Goal: Task Accomplishment & Management: Use online tool/utility

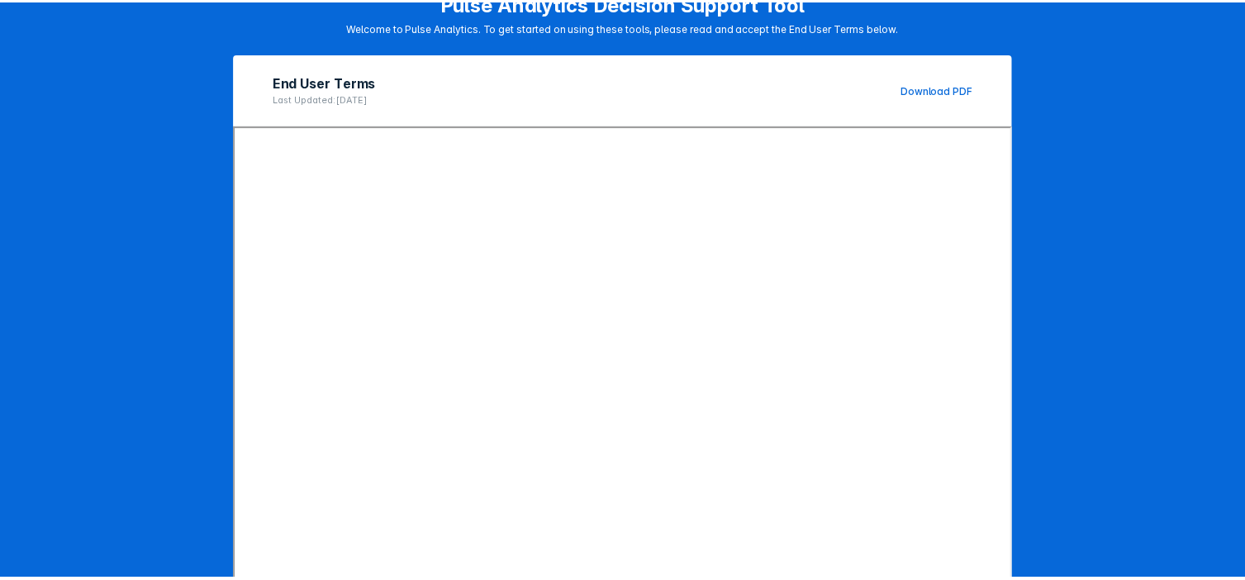
scroll to position [204, 0]
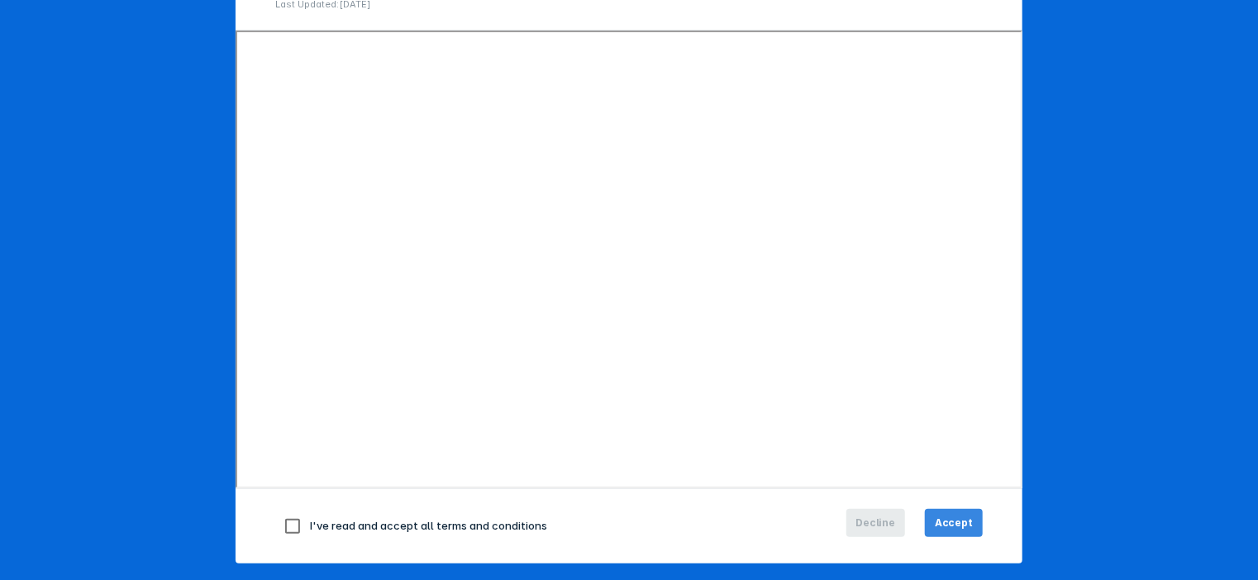
click at [958, 521] on span "Accept" at bounding box center [954, 523] width 38 height 15
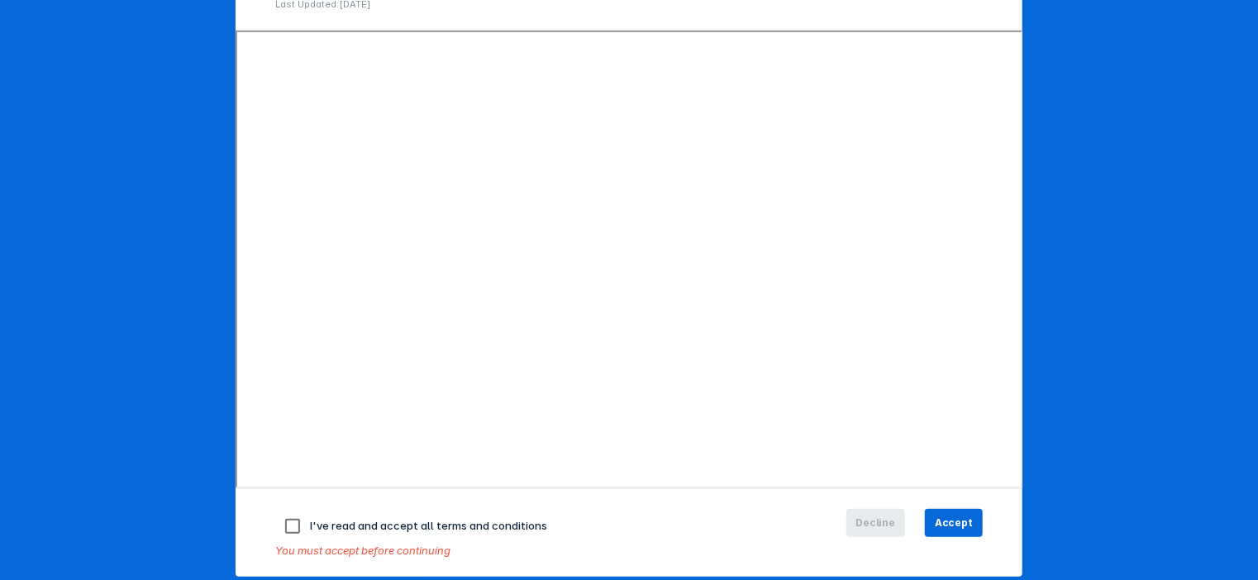
click at [281, 522] on input "checkbox" at bounding box center [292, 526] width 35 height 35
checkbox input "true"
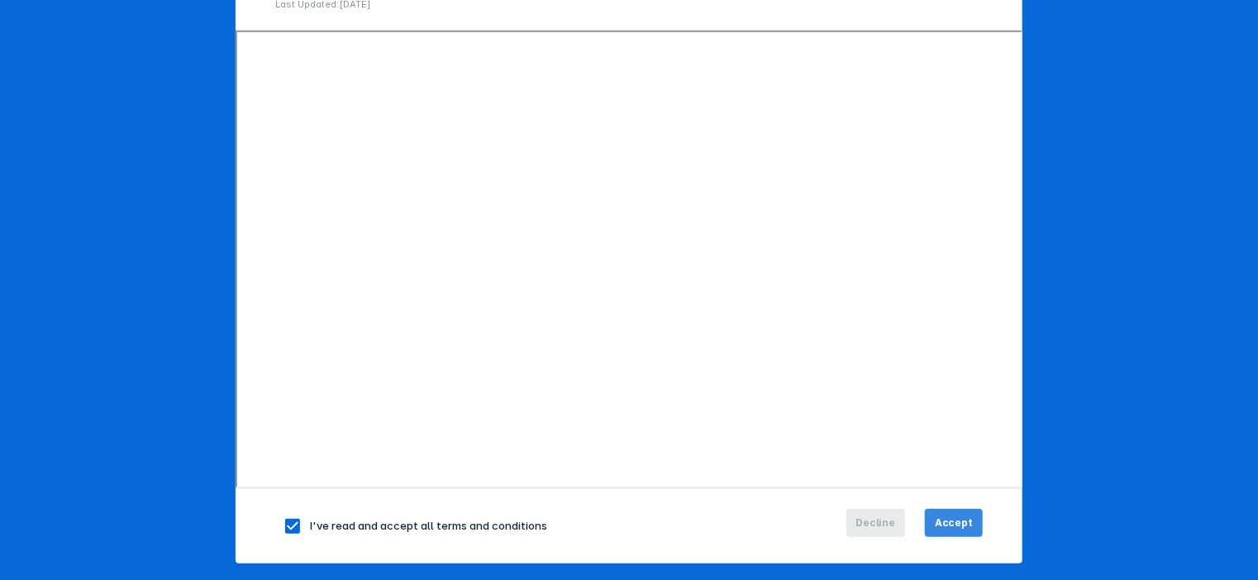
click at [955, 520] on span "Accept" at bounding box center [954, 523] width 38 height 15
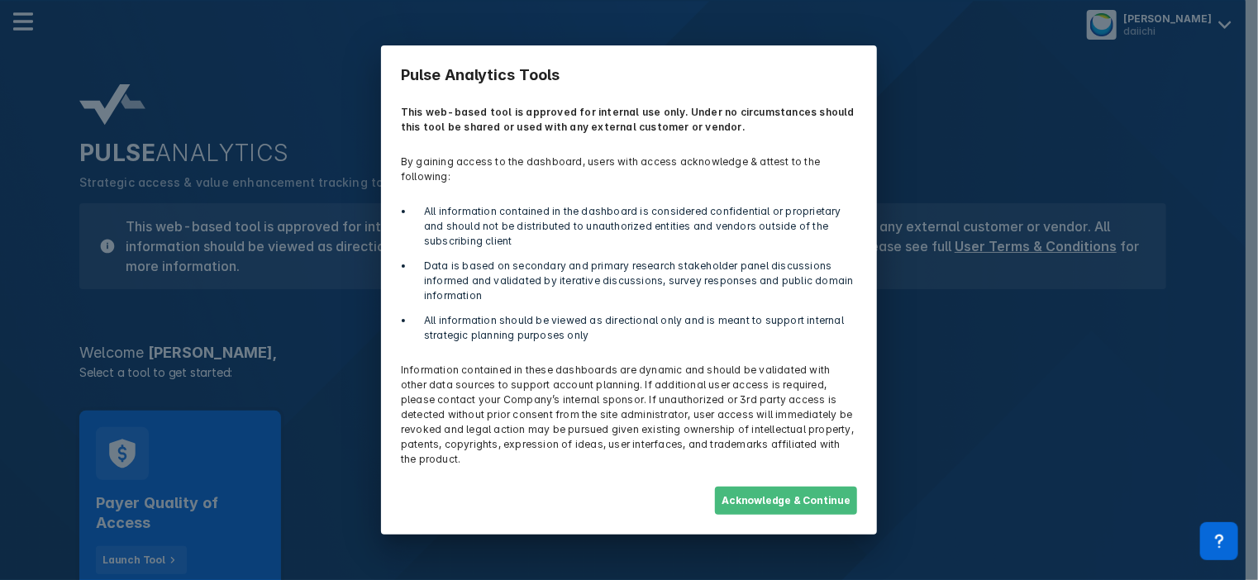
click at [780, 497] on button "Acknowledge & Continue" at bounding box center [786, 501] width 142 height 28
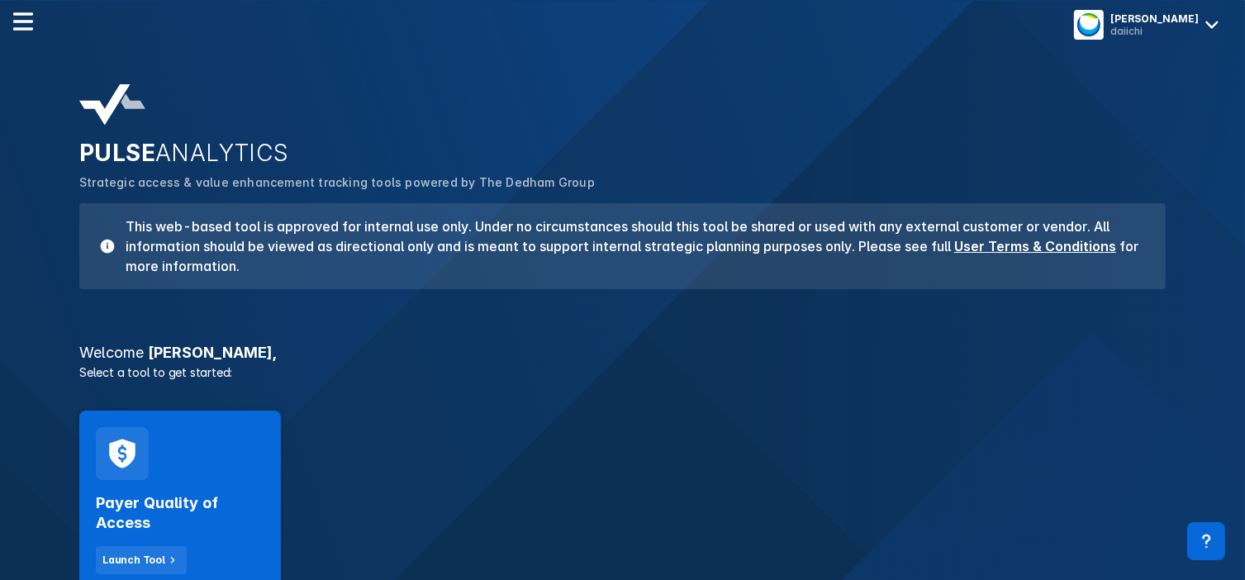
click at [653, 45] on div "[PERSON_NAME] daiichi" at bounding box center [622, 23] width 1245 height 46
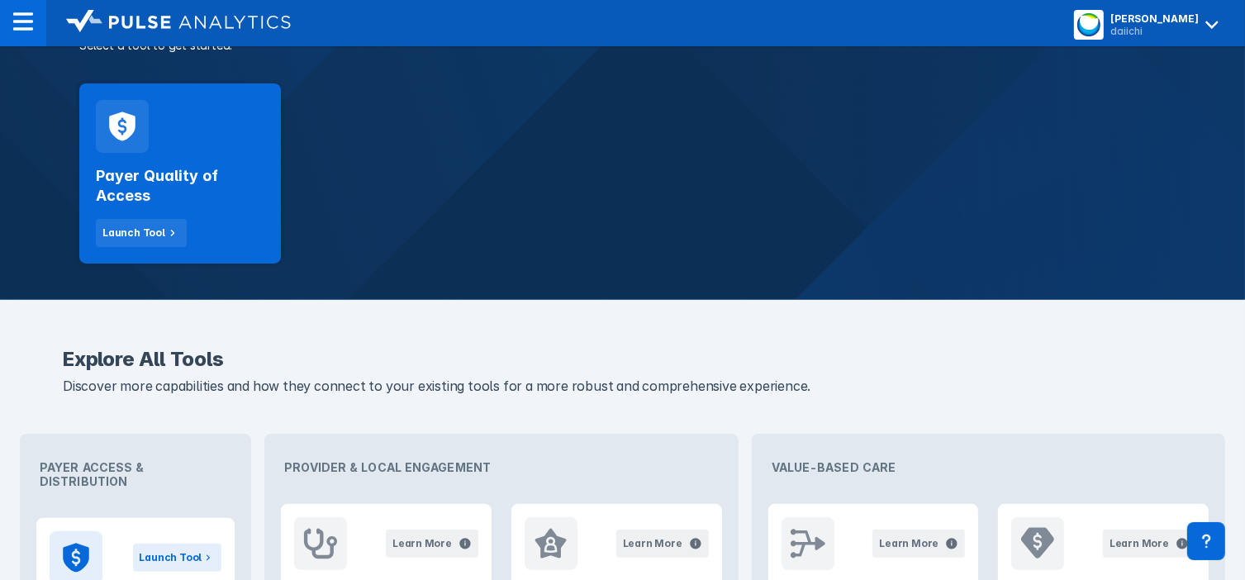
scroll to position [317, 0]
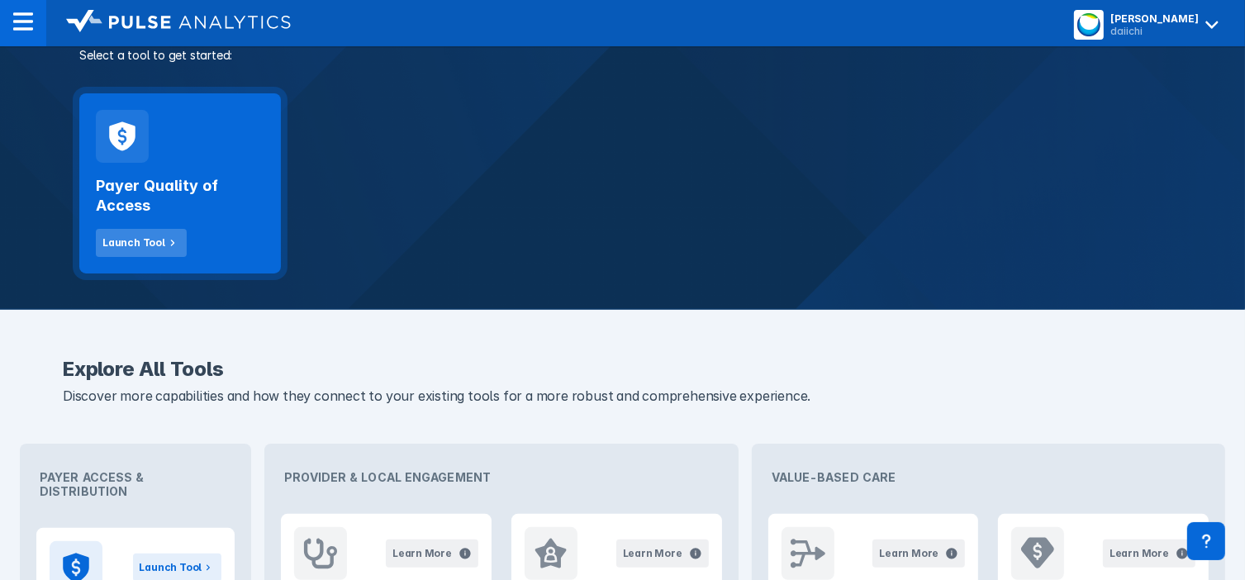
click at [149, 233] on button "Launch Tool" at bounding box center [141, 243] width 91 height 28
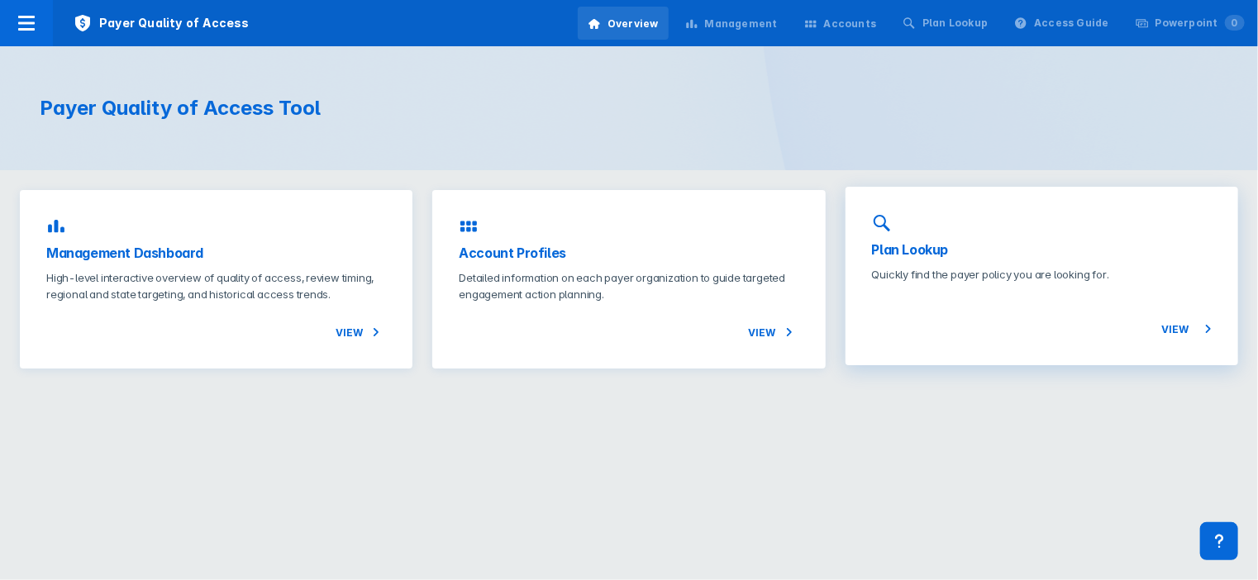
click at [1173, 323] on span "View" at bounding box center [1186, 329] width 50 height 20
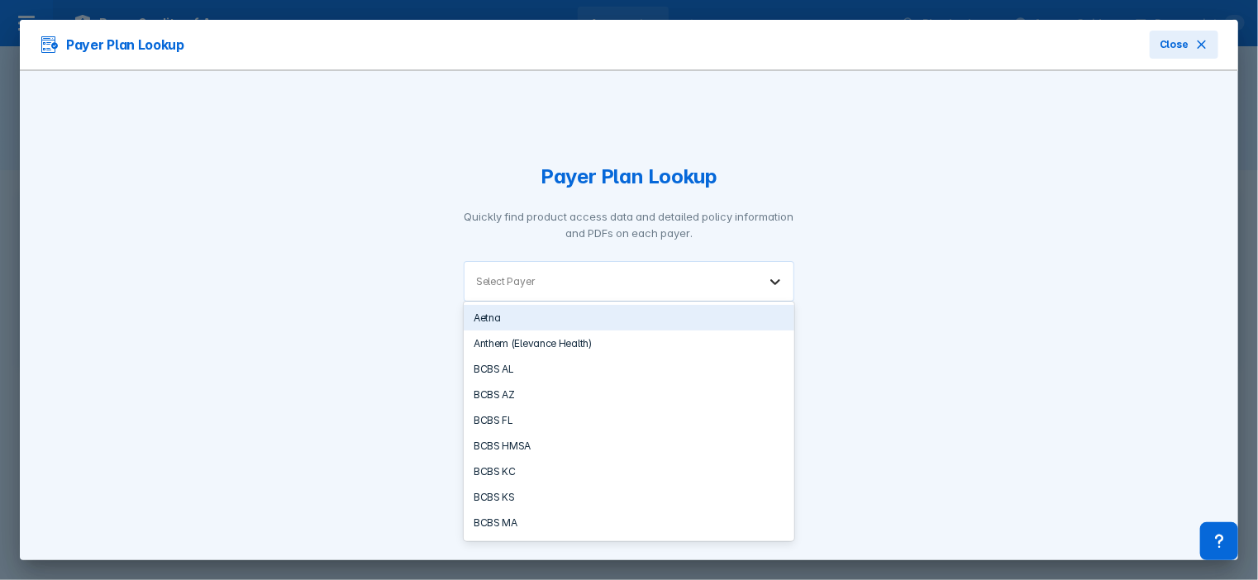
click at [774, 284] on icon at bounding box center [775, 282] width 17 height 17
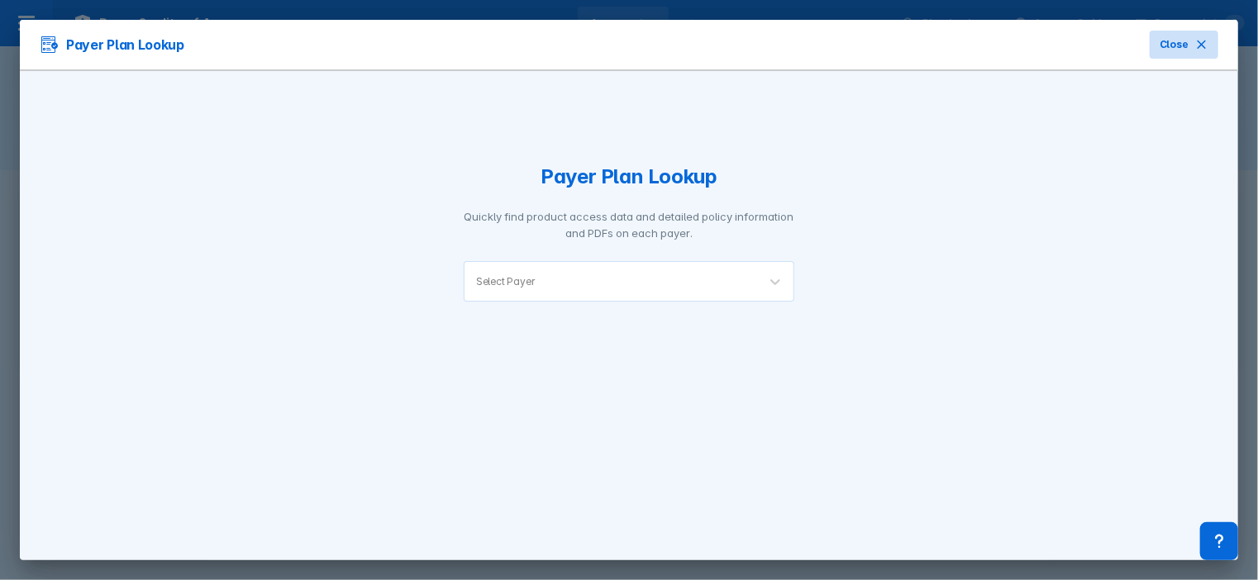
click at [1211, 40] on button "Close" at bounding box center [1183, 45] width 69 height 28
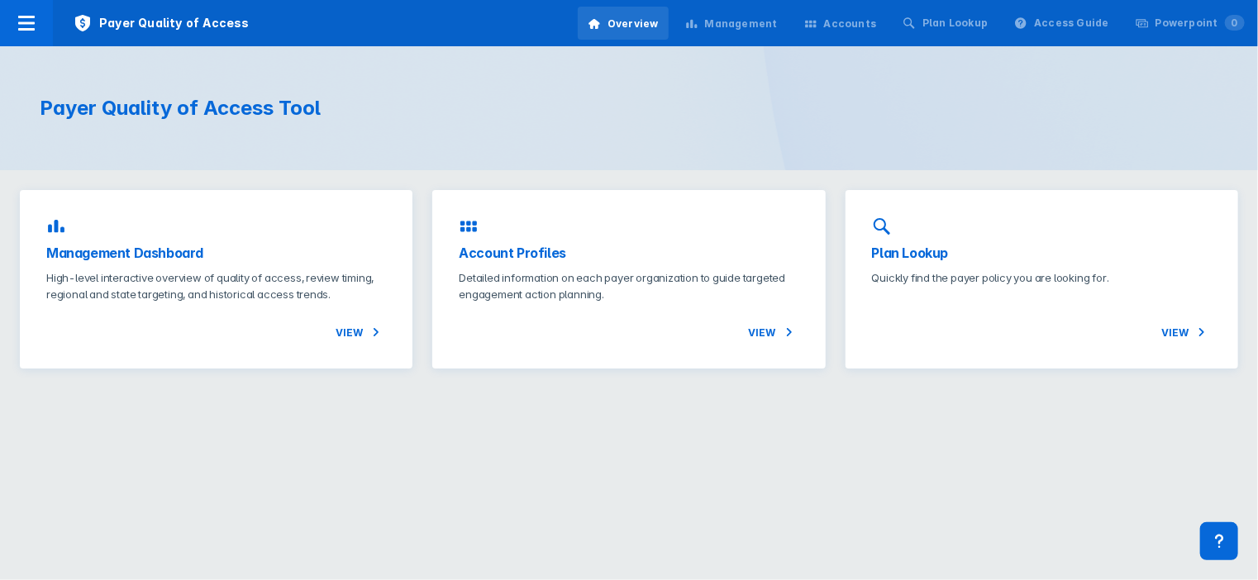
click at [764, 21] on div "Management" at bounding box center [741, 24] width 73 height 15
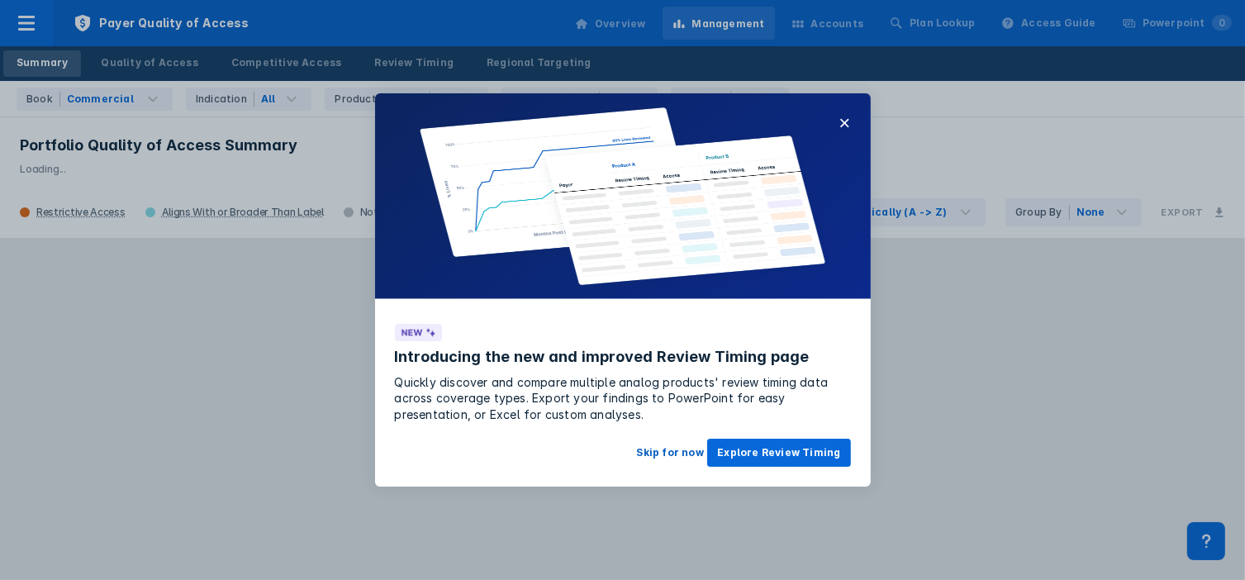
click at [654, 454] on button "Skip for now" at bounding box center [670, 453] width 87 height 28
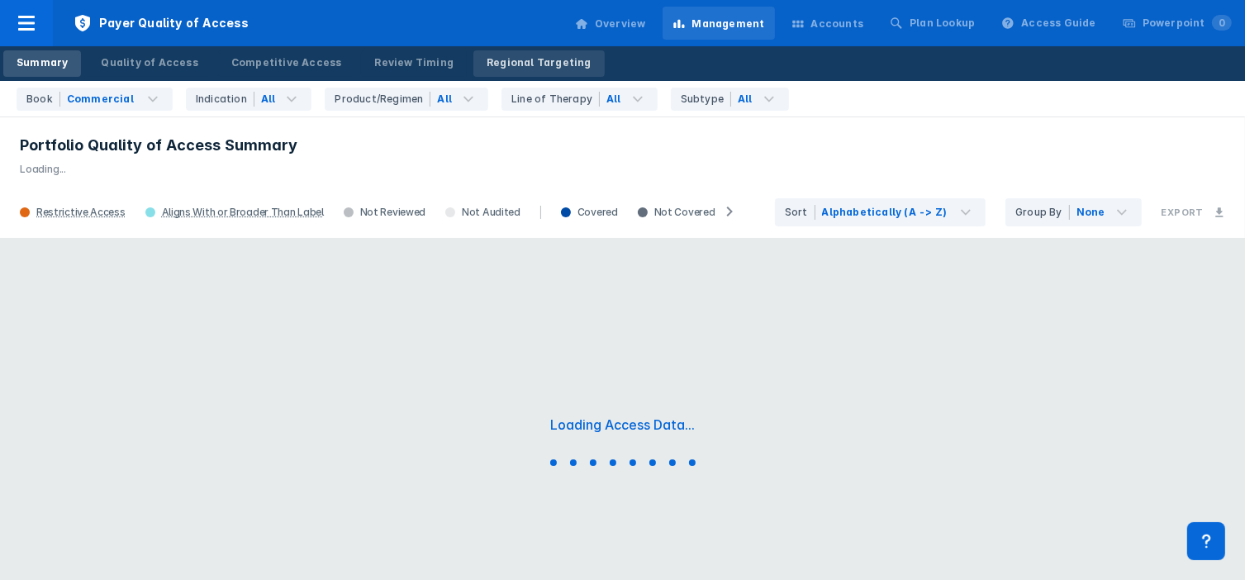
click at [506, 66] on div "Regional Targeting" at bounding box center [539, 62] width 105 height 15
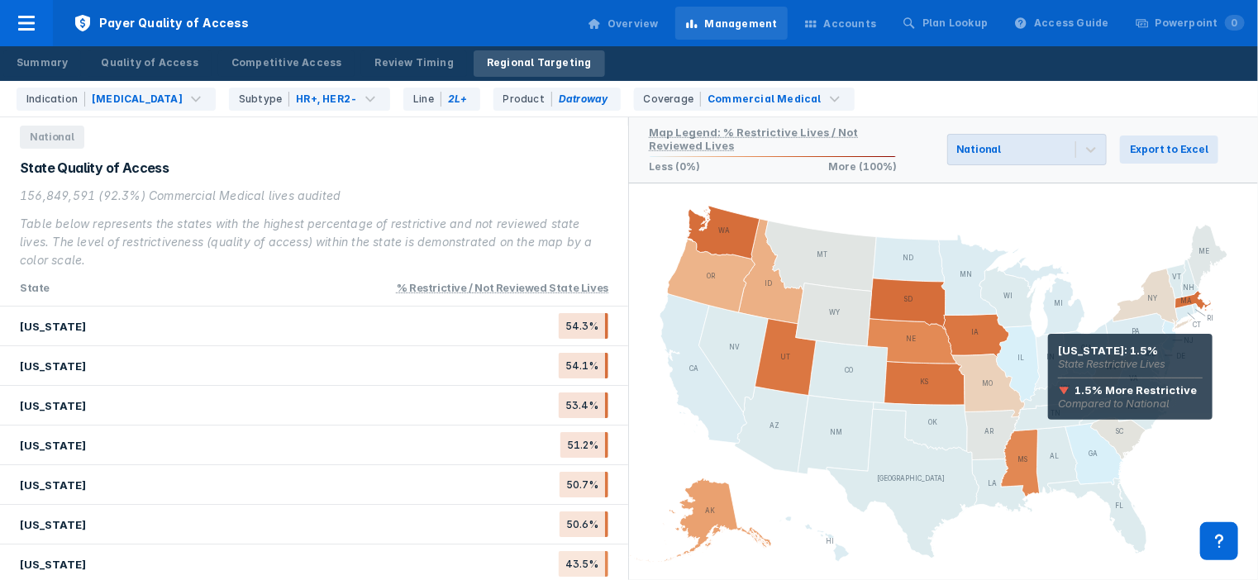
click at [1048, 357] on icon at bounding box center [1052, 362] width 34 height 58
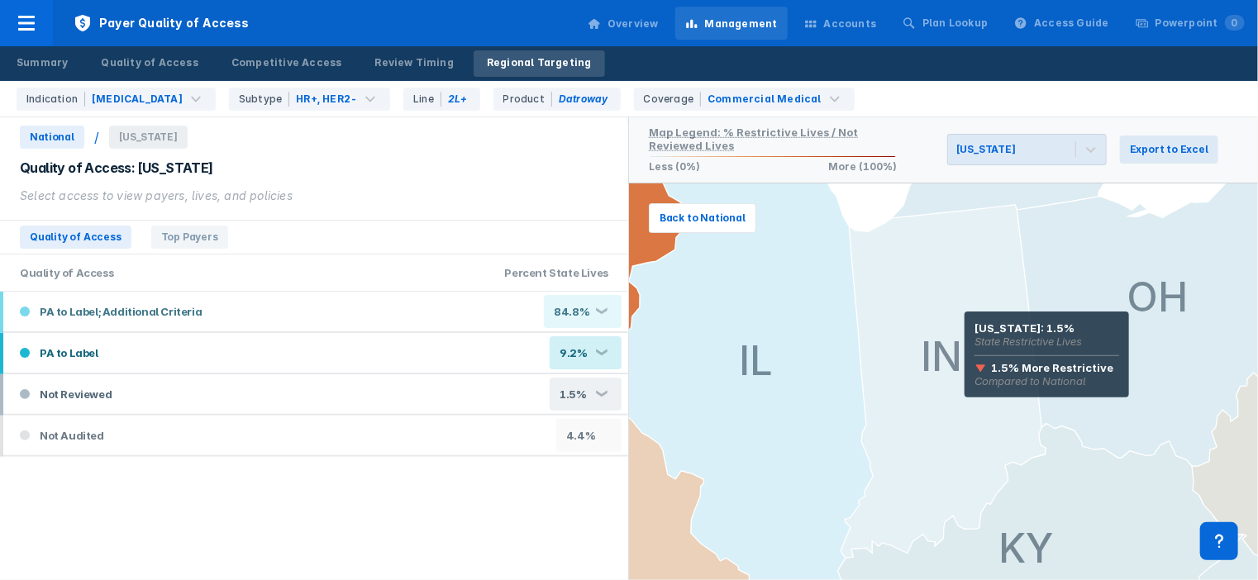
click at [964, 335] on icon at bounding box center [942, 382] width 205 height 354
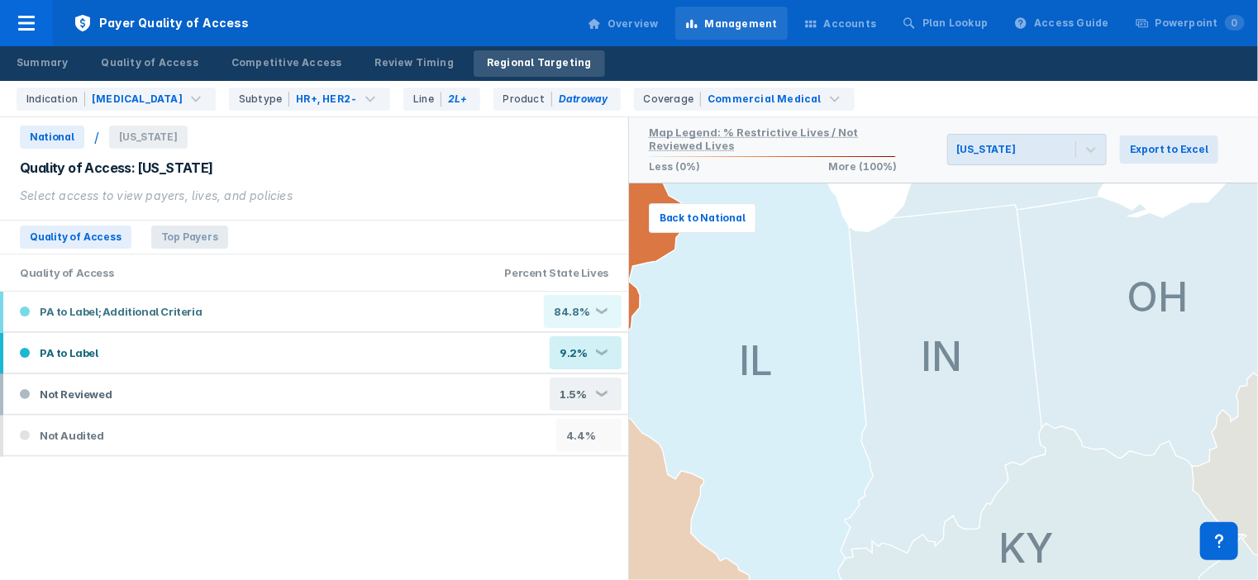
click at [197, 242] on span "Top Payers" at bounding box center [189, 237] width 77 height 23
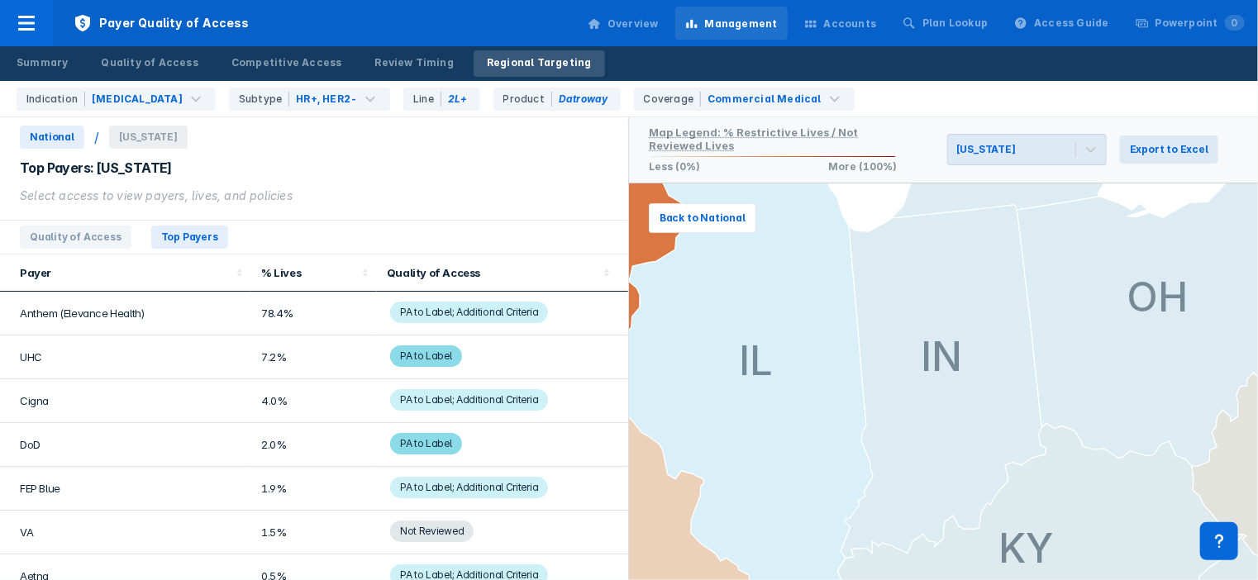
click at [128, 142] on span "[US_STATE]" at bounding box center [148, 137] width 79 height 23
click at [128, 133] on span "[US_STATE]" at bounding box center [148, 137] width 79 height 23
click at [129, 136] on span "[US_STATE]" at bounding box center [148, 137] width 79 height 23
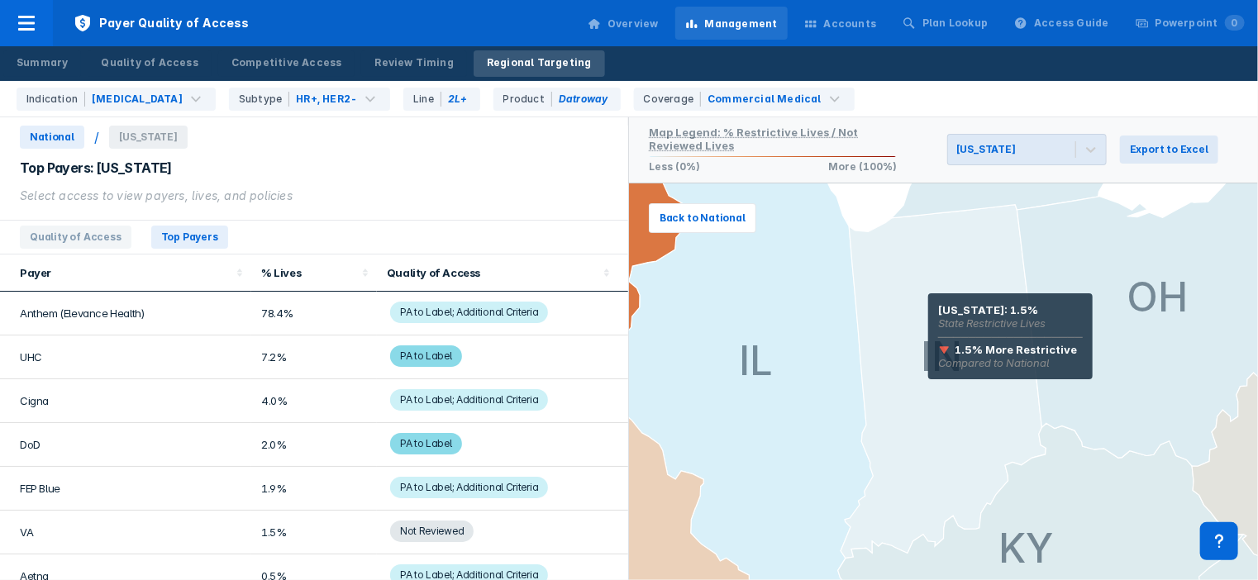
click at [928, 316] on icon at bounding box center [942, 382] width 205 height 354
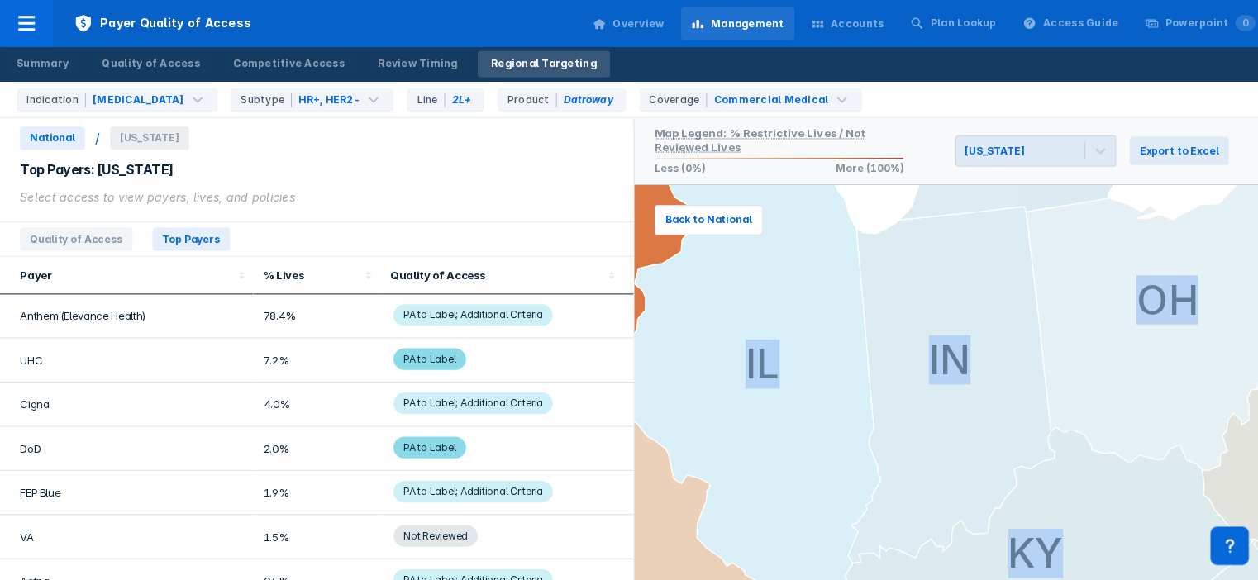
drag, startPoint x: 1253, startPoint y: 346, endPoint x: 1254, endPoint y: 294, distance: 52.1
click at [1254, 294] on html "Payer Quality of Access Overview Management Accounts Plan Lookup Access Guide P…" at bounding box center [629, 290] width 1258 height 580
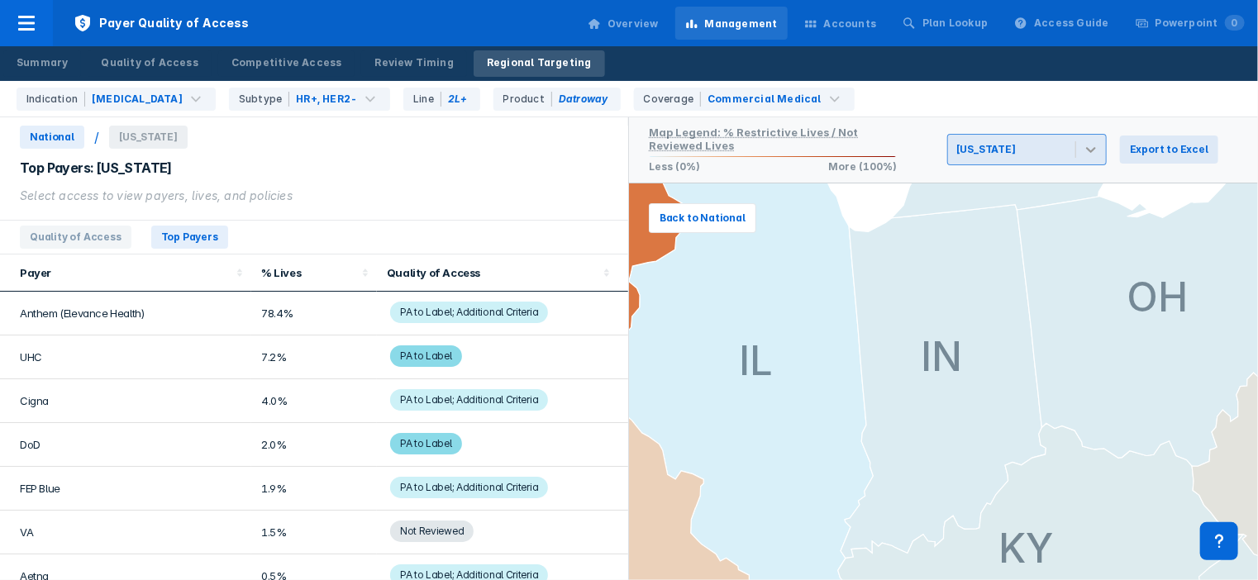
click at [1094, 153] on icon at bounding box center [1090, 149] width 17 height 17
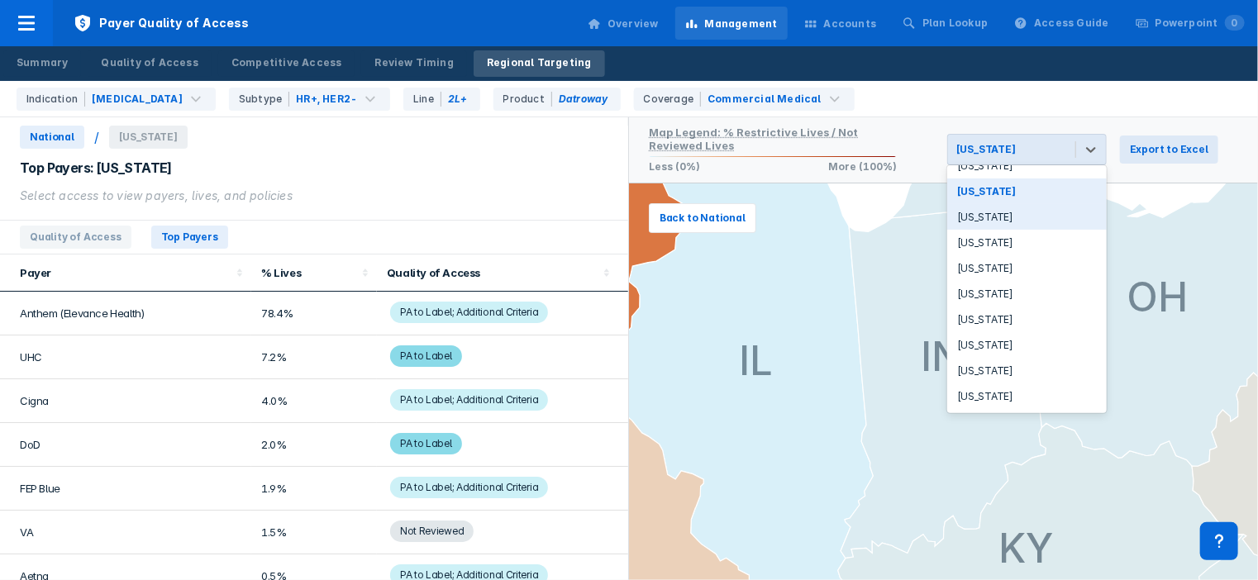
scroll to position [450, 0]
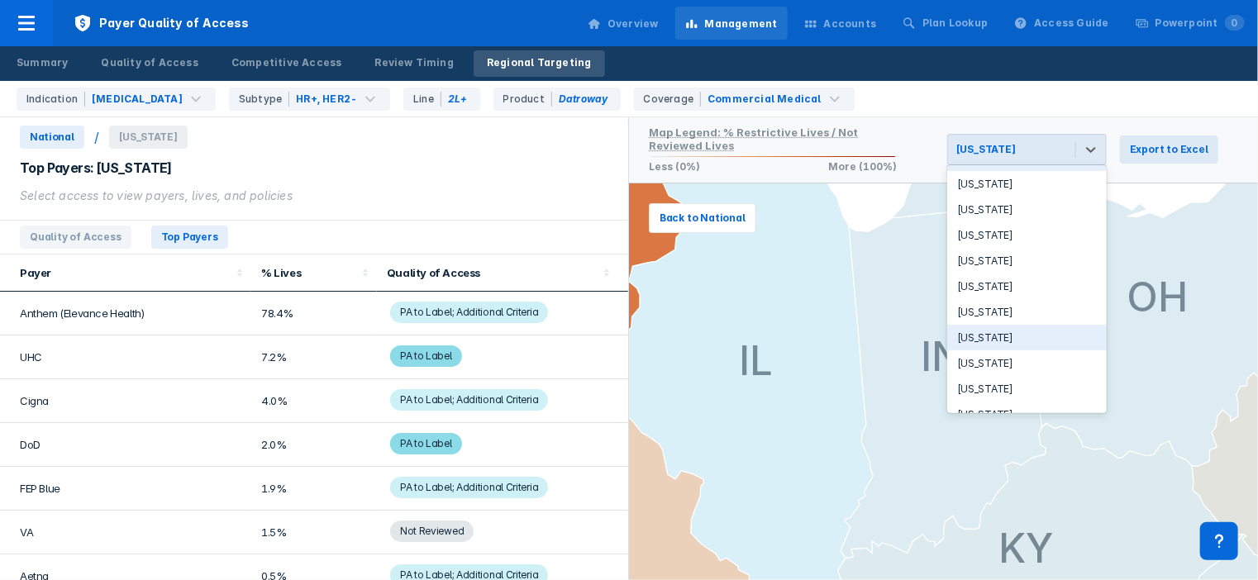
click at [1015, 348] on div "[US_STATE]" at bounding box center [1026, 338] width 159 height 26
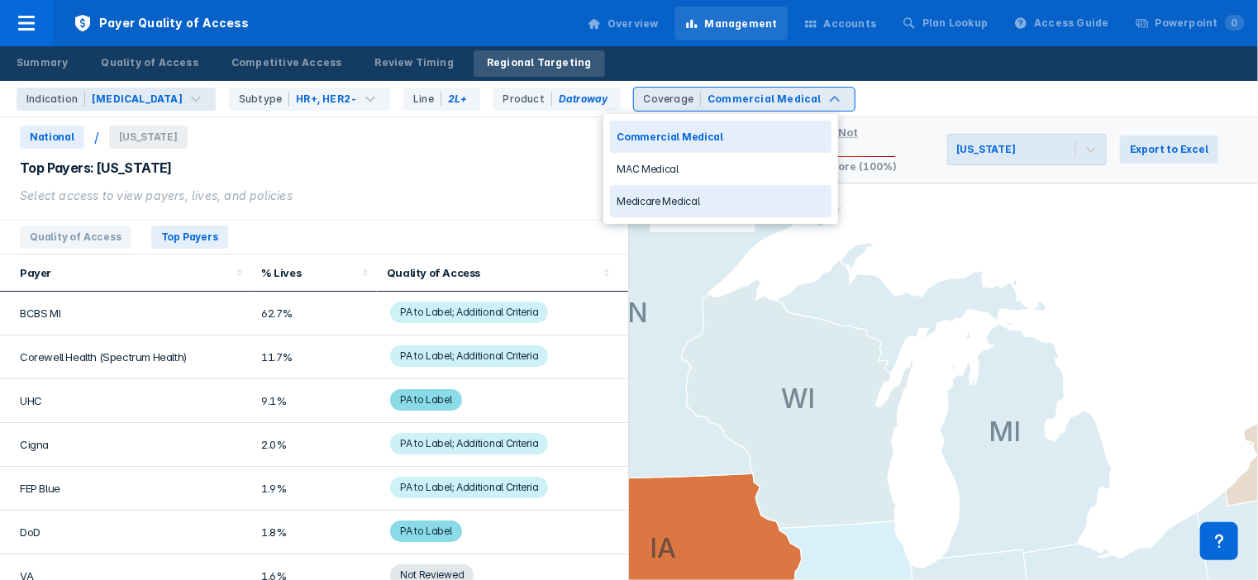
click at [717, 191] on div "Medicare Medical" at bounding box center [720, 201] width 221 height 32
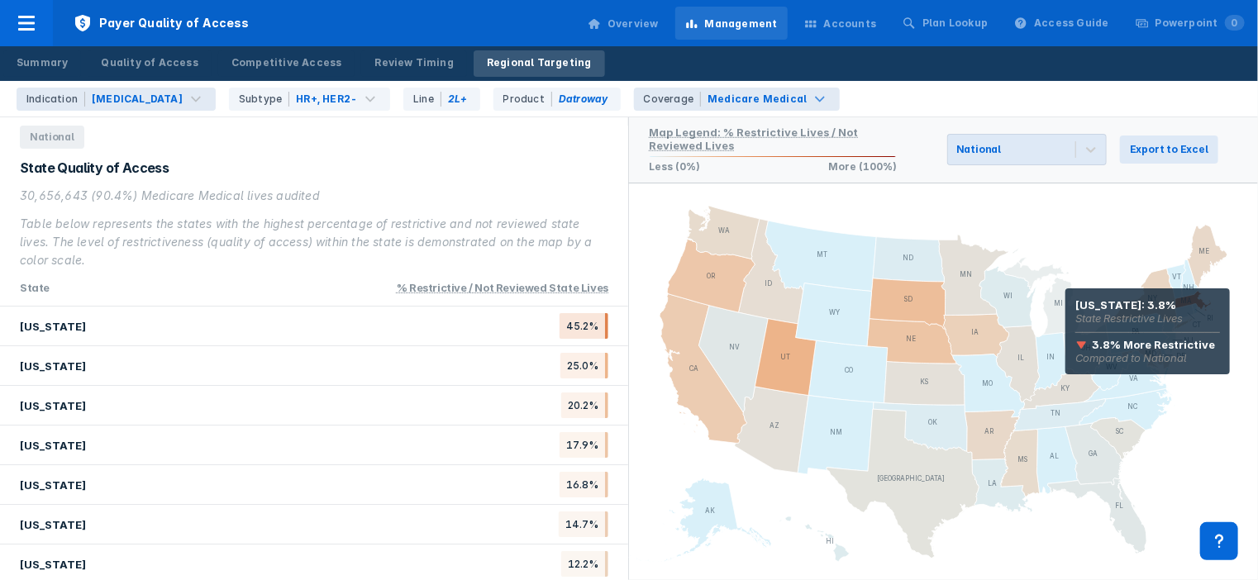
click at [1065, 312] on icon at bounding box center [1043, 292] width 83 height 87
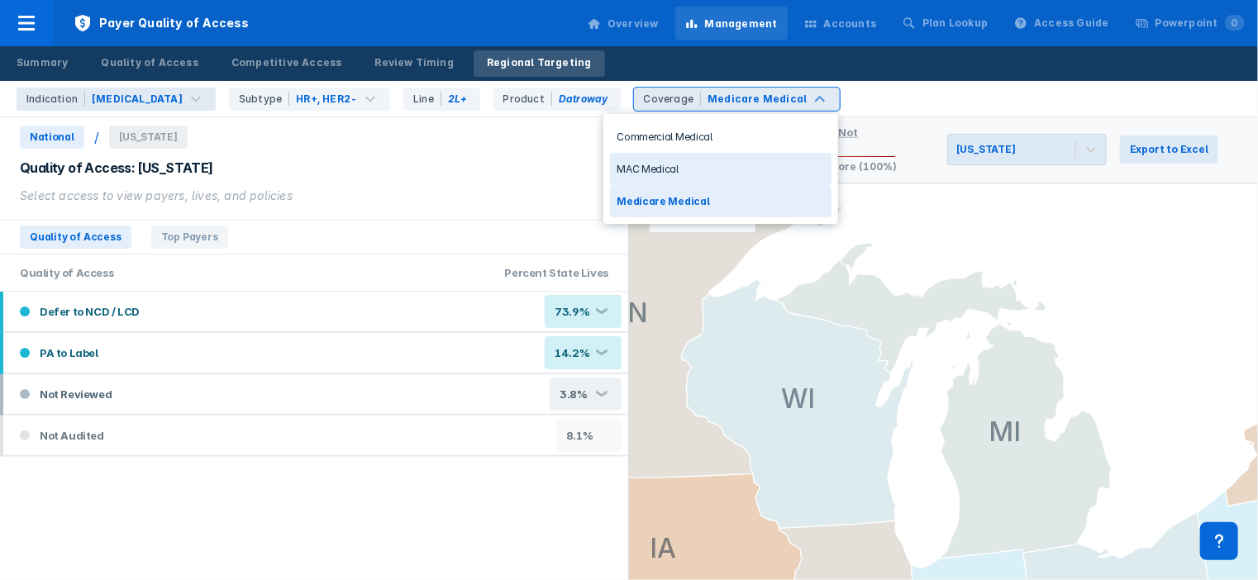
click at [744, 169] on div "MAC Medical" at bounding box center [720, 169] width 221 height 32
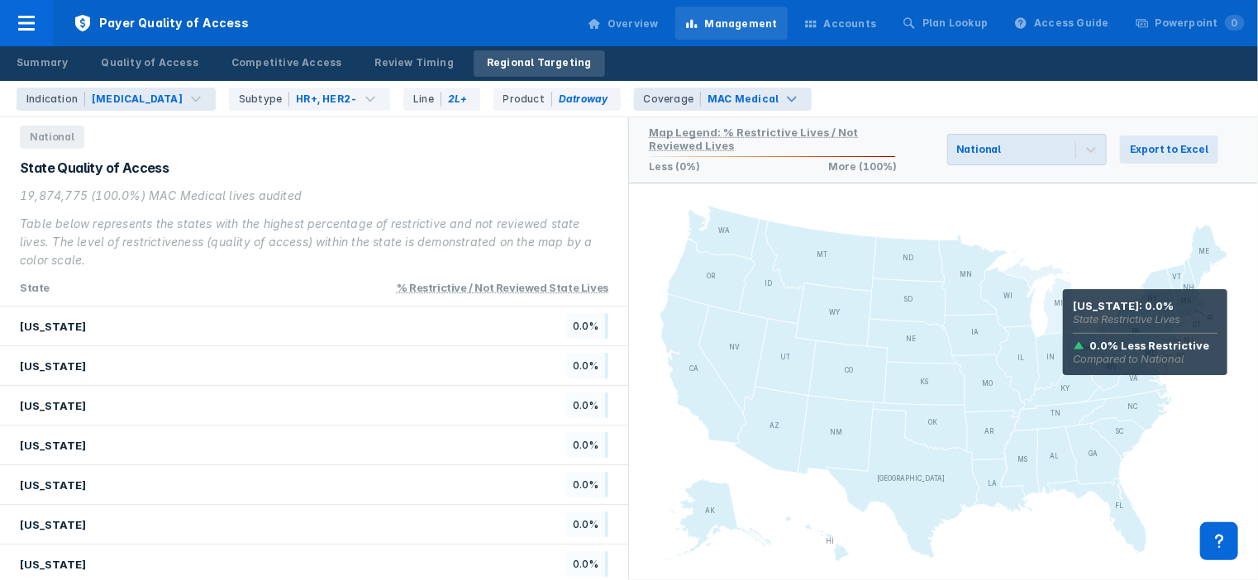
click at [1063, 312] on icon at bounding box center [1043, 292] width 83 height 87
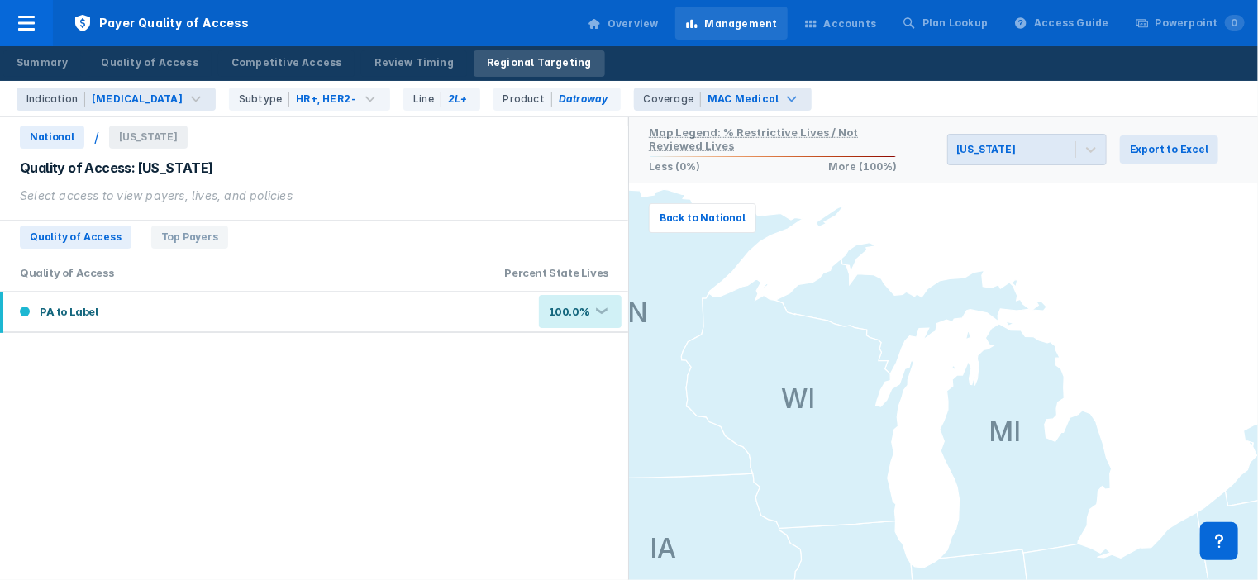
click at [142, 142] on span "[US_STATE]" at bounding box center [148, 137] width 79 height 23
